Goal: Entertainment & Leisure: Consume media (video, audio)

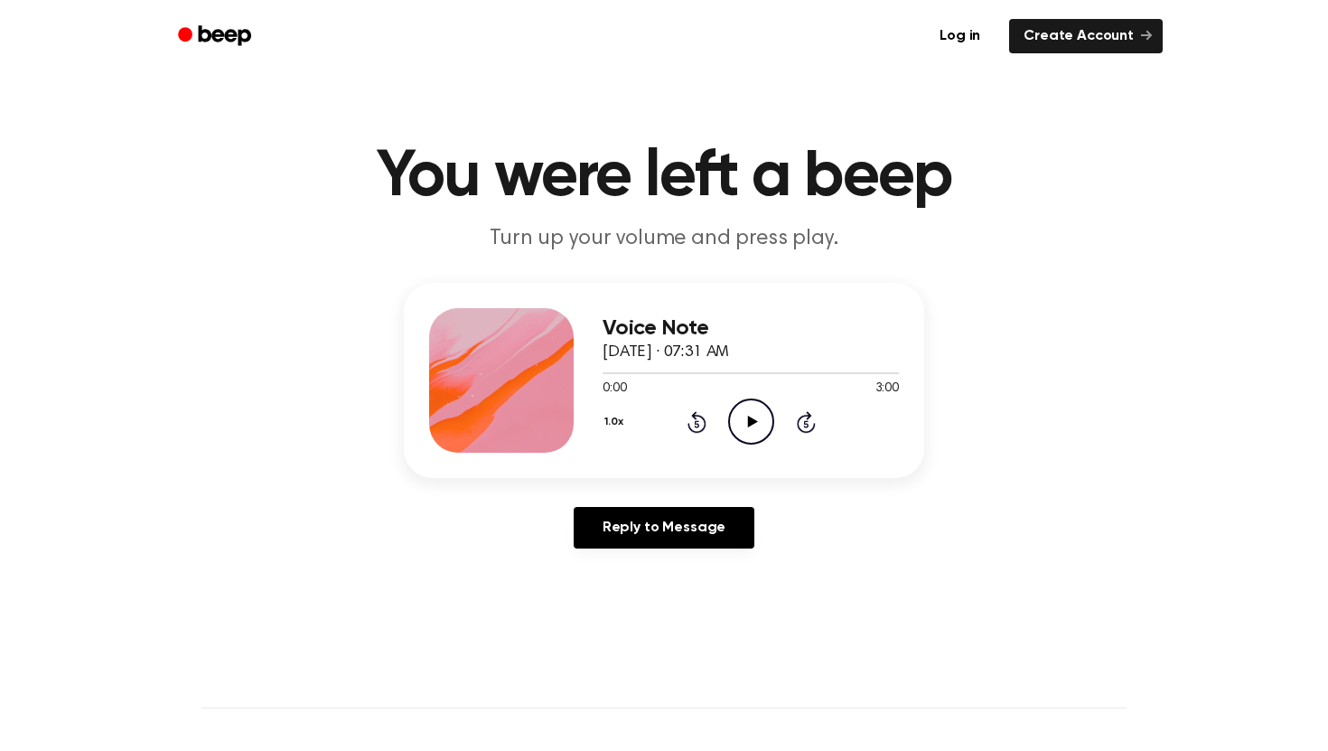
click at [742, 417] on icon "Play Audio" at bounding box center [751, 421] width 46 height 46
click at [741, 417] on icon "Pause Audio" at bounding box center [751, 421] width 46 height 46
click at [690, 415] on icon at bounding box center [696, 422] width 19 height 22
click at [752, 417] on icon "Play Audio" at bounding box center [751, 421] width 46 height 46
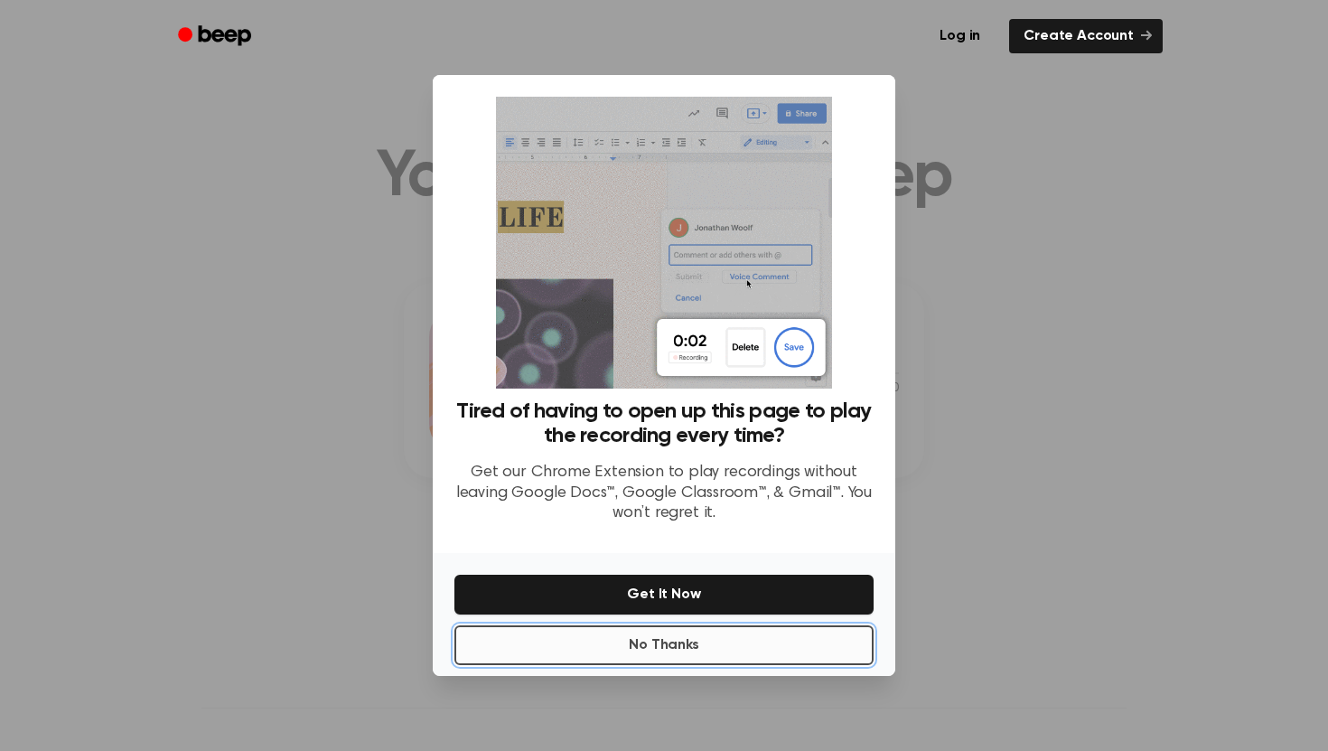
click at [686, 634] on button "No Thanks" at bounding box center [663, 645] width 419 height 40
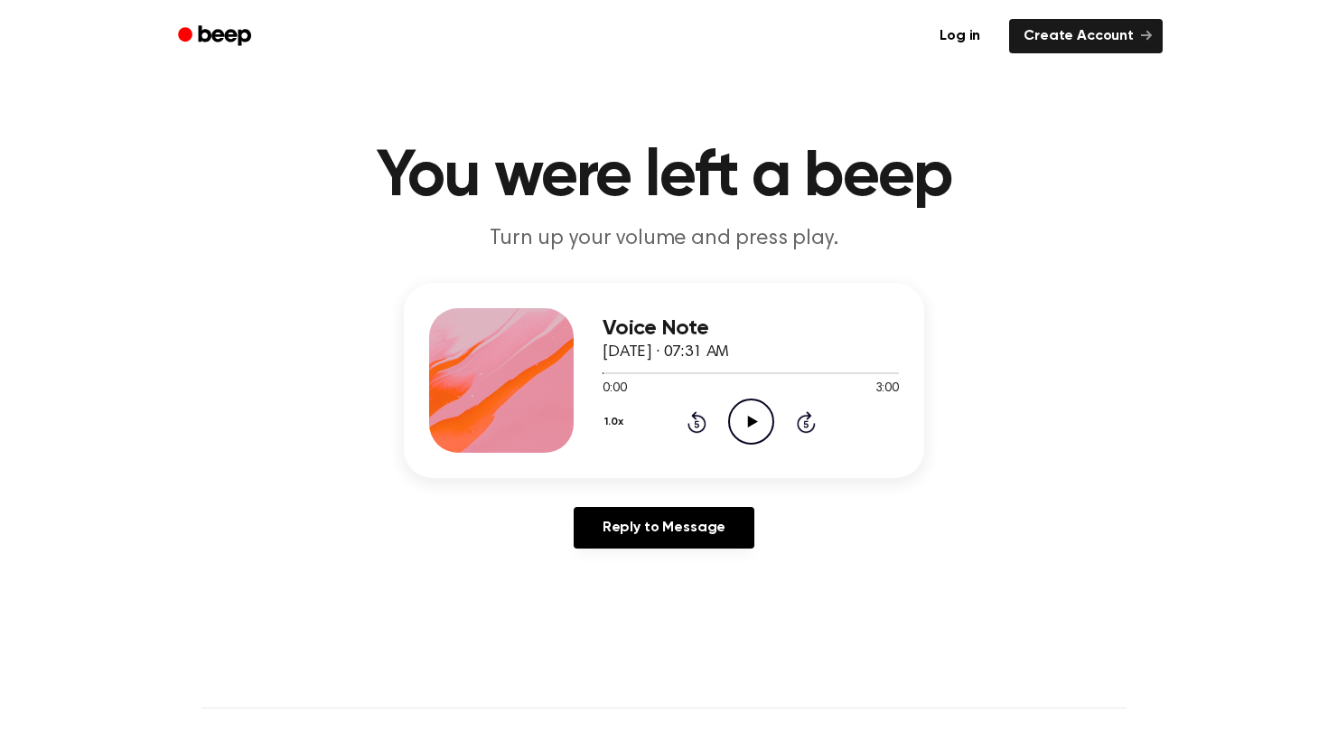
click at [742, 414] on icon "Play Audio" at bounding box center [751, 421] width 46 height 46
click at [612, 425] on button "1.0x" at bounding box center [615, 421] width 27 height 31
click at [743, 425] on icon "Pause Audio" at bounding box center [751, 421] width 46 height 46
click at [695, 421] on icon "Rewind 5 seconds" at bounding box center [696, 421] width 20 height 23
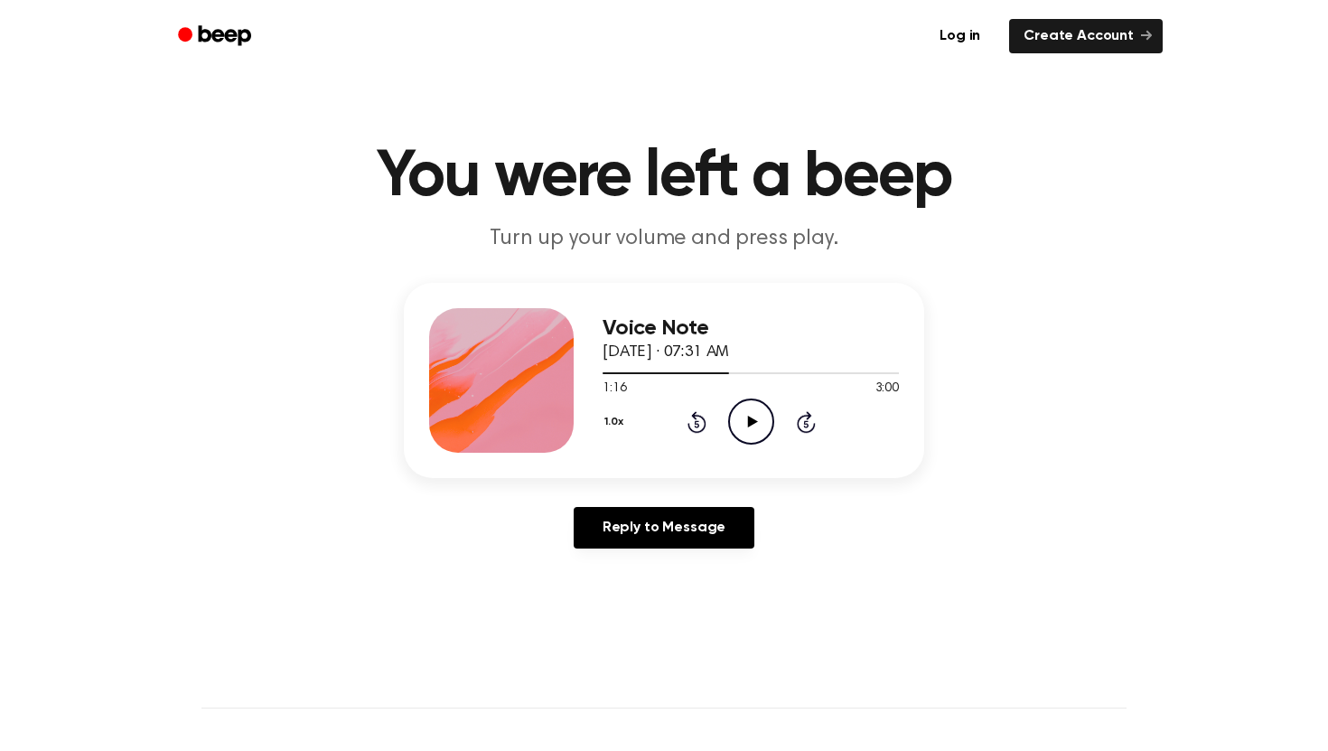
click at [746, 415] on icon "Play Audio" at bounding box center [751, 421] width 46 height 46
click at [742, 421] on icon "Pause Audio" at bounding box center [751, 421] width 46 height 46
click at [762, 408] on icon "Play Audio" at bounding box center [751, 421] width 46 height 46
click at [611, 419] on button "1.0x" at bounding box center [615, 421] width 27 height 31
click at [624, 553] on div "1.2x" at bounding box center [637, 563] width 70 height 33
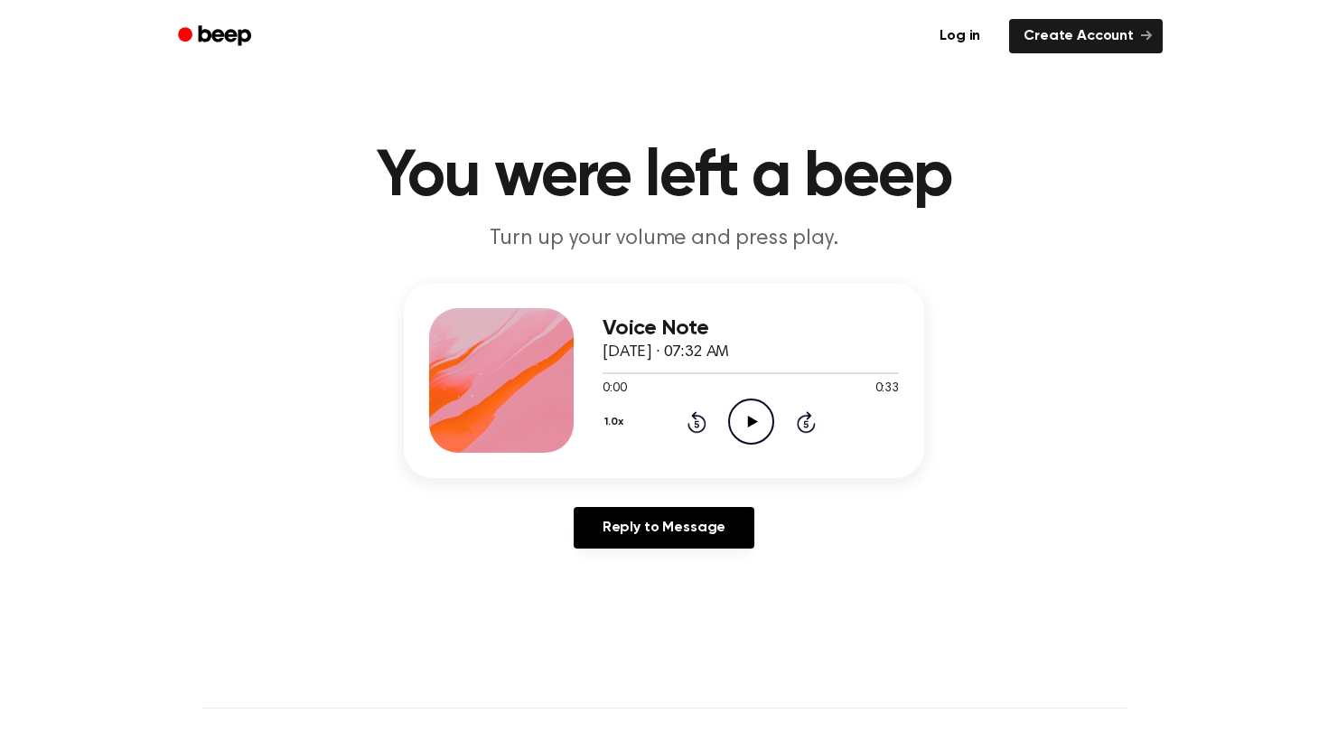
click at [748, 415] on icon "Play Audio" at bounding box center [751, 421] width 46 height 46
click at [695, 421] on icon at bounding box center [696, 423] width 5 height 7
click at [756, 417] on icon "Pause Audio" at bounding box center [751, 421] width 46 height 46
click at [750, 422] on icon at bounding box center [752, 421] width 10 height 12
click at [700, 424] on icon "Rewind 5 seconds" at bounding box center [696, 421] width 20 height 23
